Goal: Check status

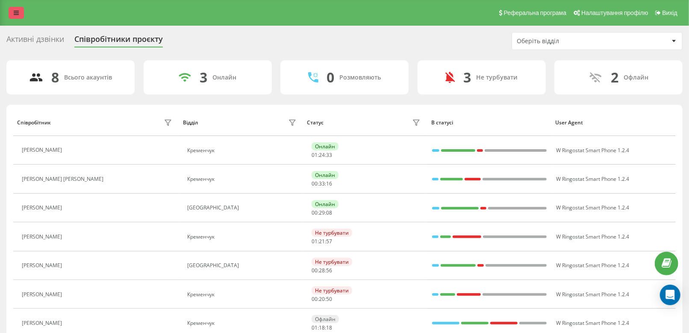
click at [13, 13] on link at bounding box center [16, 13] width 15 height 12
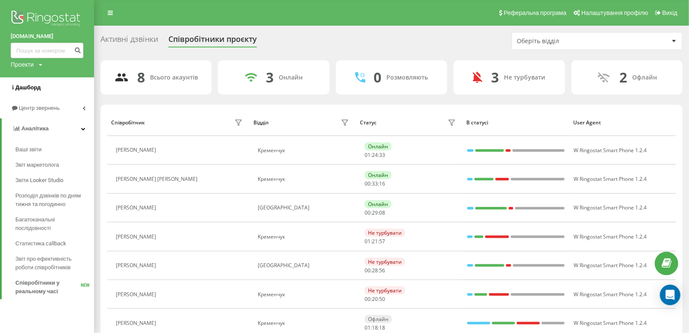
click at [35, 92] on link "Дашборд" at bounding box center [47, 87] width 94 height 21
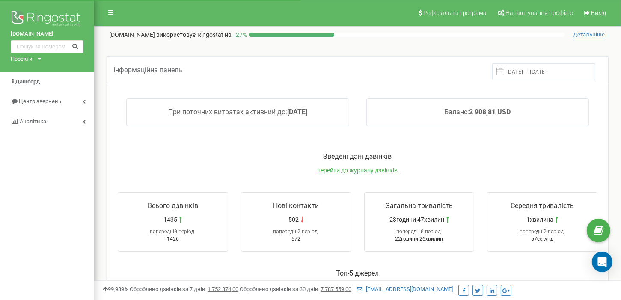
click at [541, 67] on input "14.08.2025 - 21.08.2025" at bounding box center [543, 71] width 103 height 17
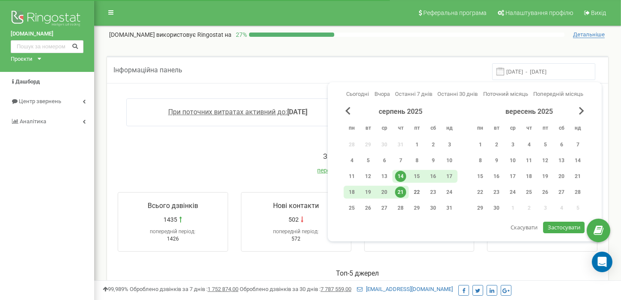
drag, startPoint x: 405, startPoint y: 187, endPoint x: 409, endPoint y: 191, distance: 6.1
click at [405, 187] on div "21" at bounding box center [400, 192] width 16 height 13
click at [553, 230] on span "Застосувати" at bounding box center [563, 227] width 33 height 8
type input "21.08.2025 - 21.08.2025"
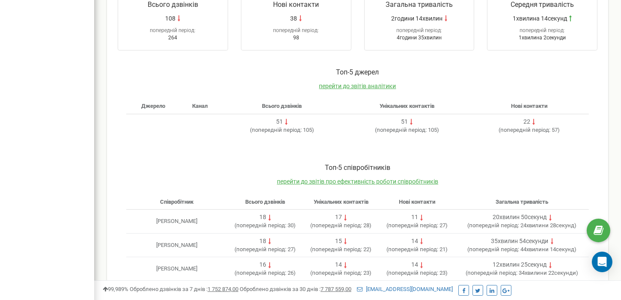
scroll to position [177, 0]
